Goal: Book appointment/travel/reservation

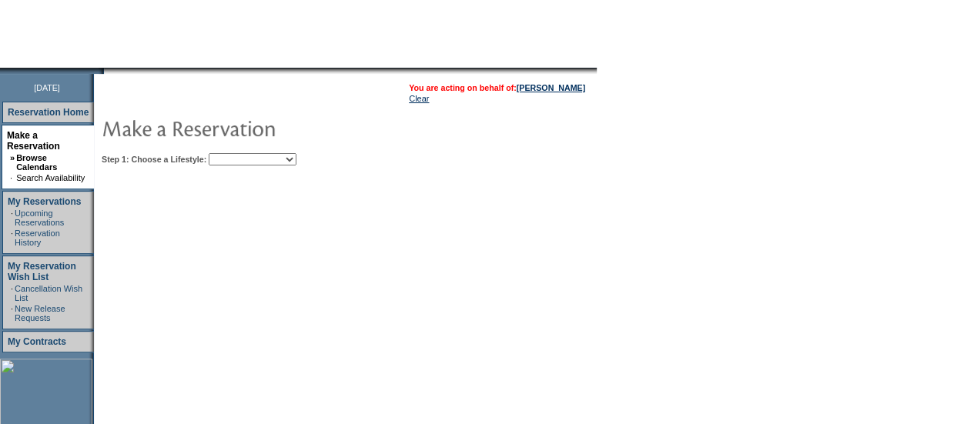
scroll to position [130, 0]
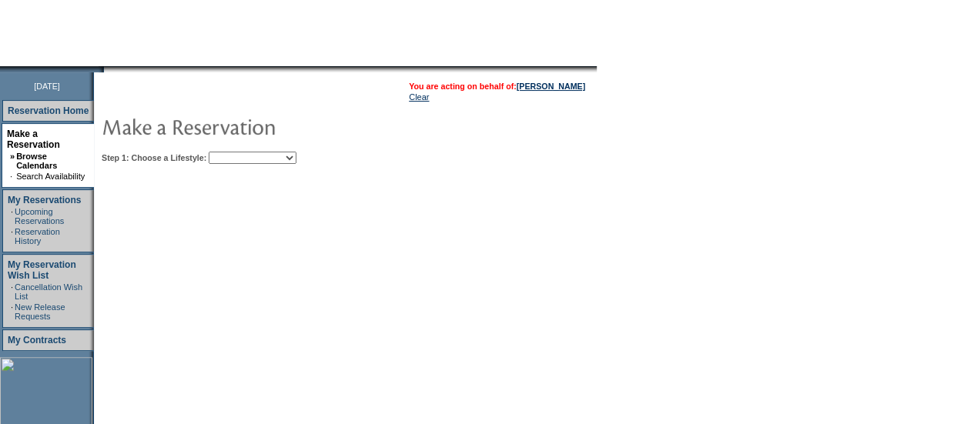
click at [297, 157] on select "Beach Leisure Metropolitan Mountain OIAL for Adventure OIAL for Couples OIAL fo…" at bounding box center [253, 158] width 88 height 12
select select "Beach"
click at [235, 152] on select "Beach Leisure Metropolitan Mountain OIAL for Adventure OIAL for Couples OIAL fo…" at bounding box center [253, 158] width 88 height 12
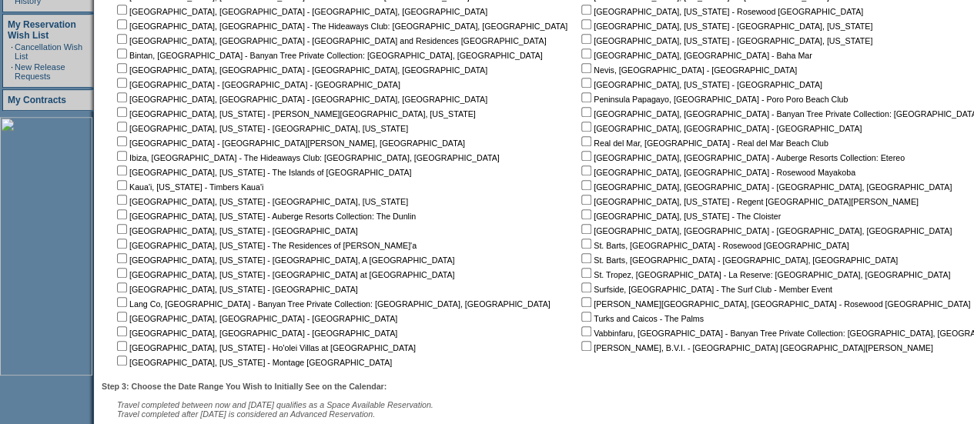
scroll to position [383, 0]
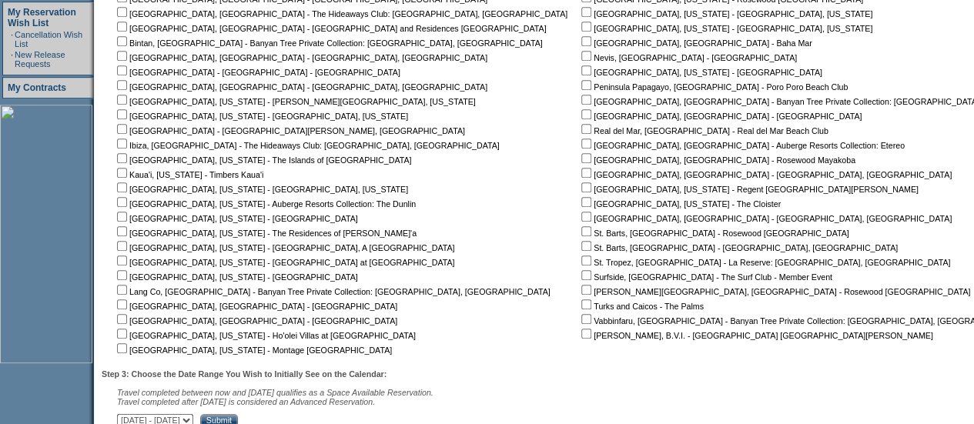
click at [135, 216] on nobr "[GEOGRAPHIC_DATA], [US_STATE] - [GEOGRAPHIC_DATA]" at bounding box center [236, 218] width 244 height 9
click at [127, 220] on input "checkbox" at bounding box center [122, 217] width 10 height 10
checkbox input "true"
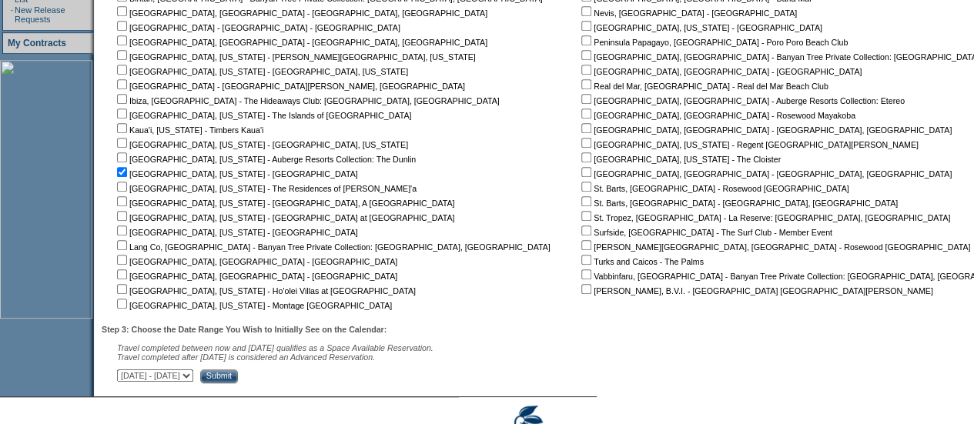
click at [127, 192] on input "checkbox" at bounding box center [122, 187] width 10 height 10
checkbox input "true"
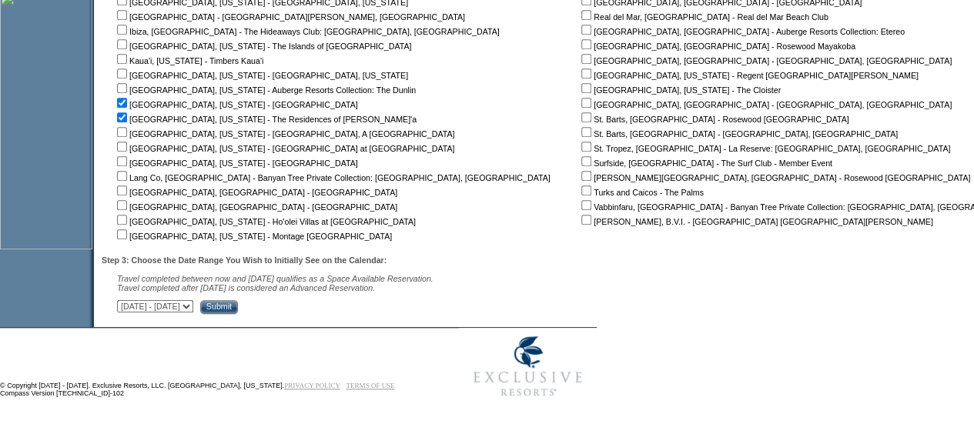
scroll to position [498, 0]
click at [193, 304] on select "[DATE] - [DATE] [DATE] - [DATE] [DATE] - [DATE] [DATE] - [DATE] [DATE] - [DATE]…" at bounding box center [155, 305] width 76 height 12
select select "[DATE]|[DATE]"
click at [125, 302] on select "[DATE] - [DATE] [DATE] - [DATE] [DATE] - [DATE] [DATE] - [DATE] [DATE] - [DATE]…" at bounding box center [155, 305] width 76 height 12
click at [238, 307] on input "Submit" at bounding box center [219, 306] width 38 height 14
